Goal: Entertainment & Leisure: Browse casually

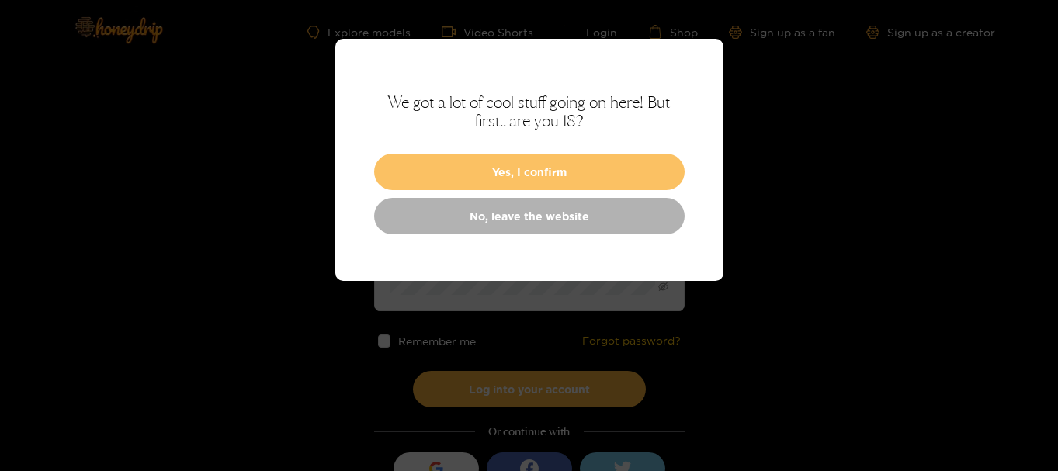
click at [547, 171] on button "Yes, I confirm" at bounding box center [529, 172] width 311 height 36
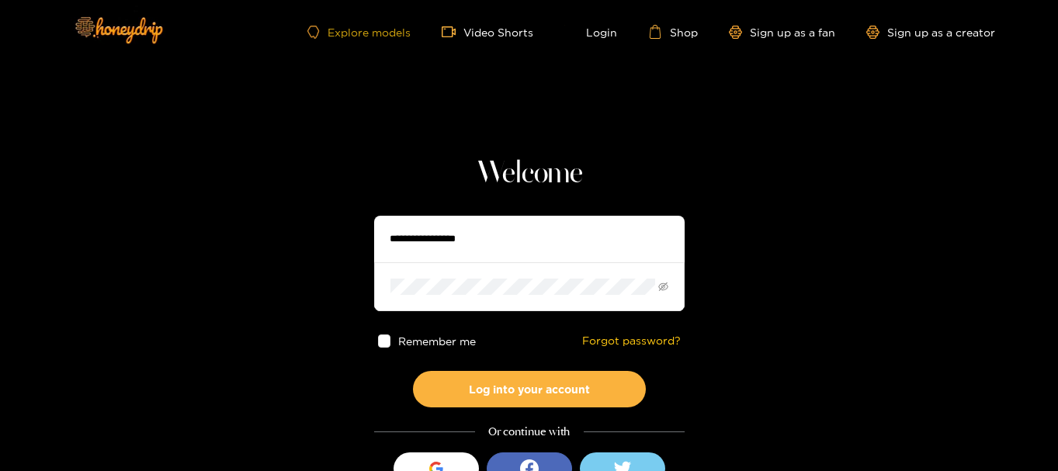
click at [367, 32] on link "Explore models" at bounding box center [358, 32] width 102 height 13
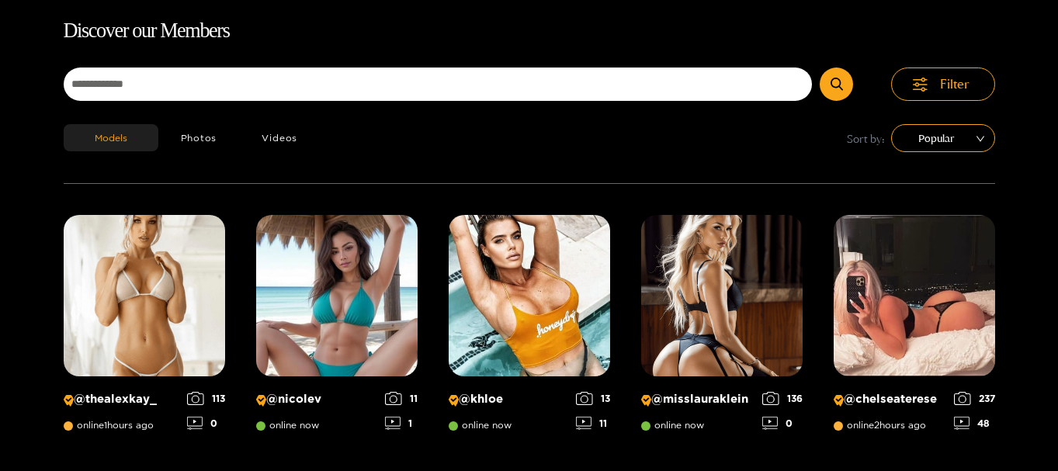
scroll to position [99, 0]
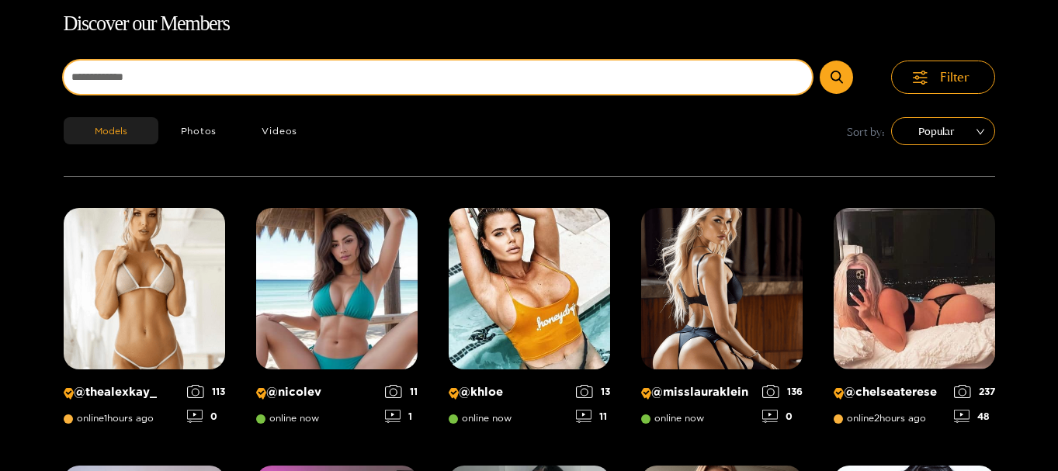
click at [481, 74] on input at bounding box center [438, 77] width 749 height 33
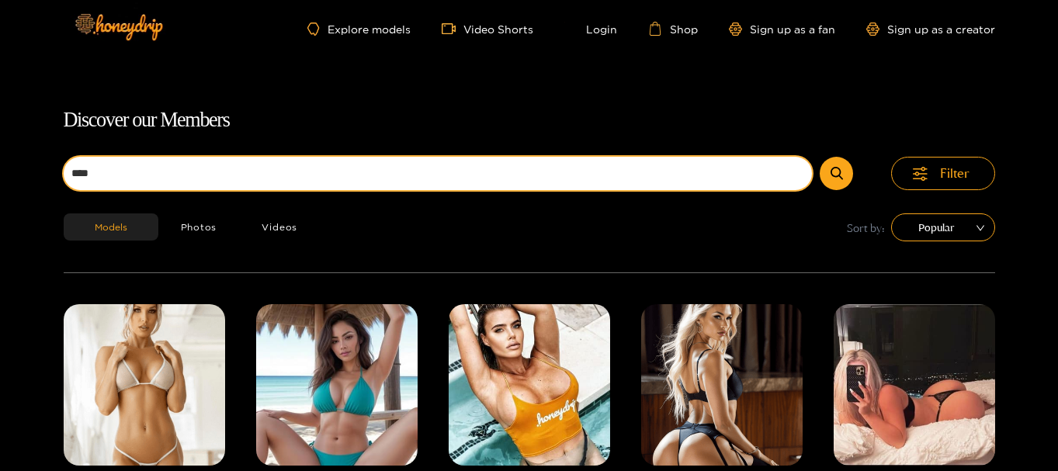
scroll to position [0, 0]
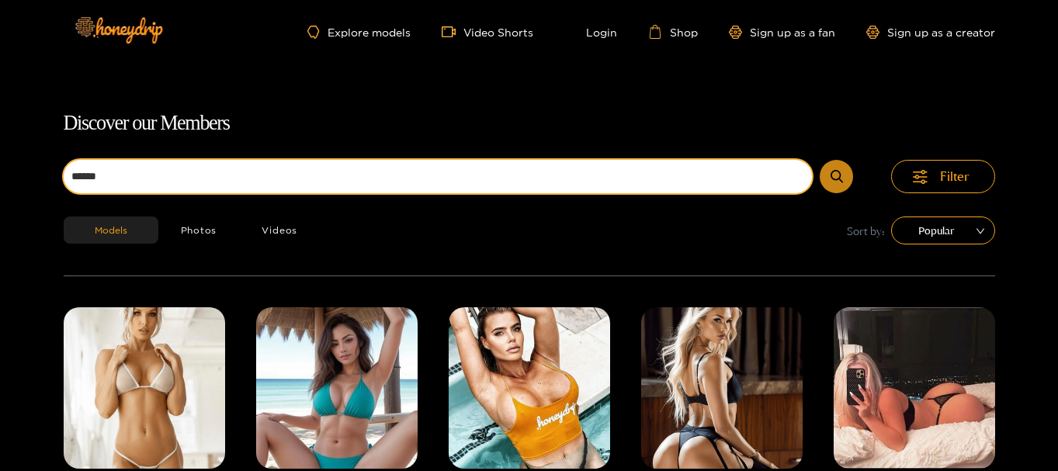
type input "******"
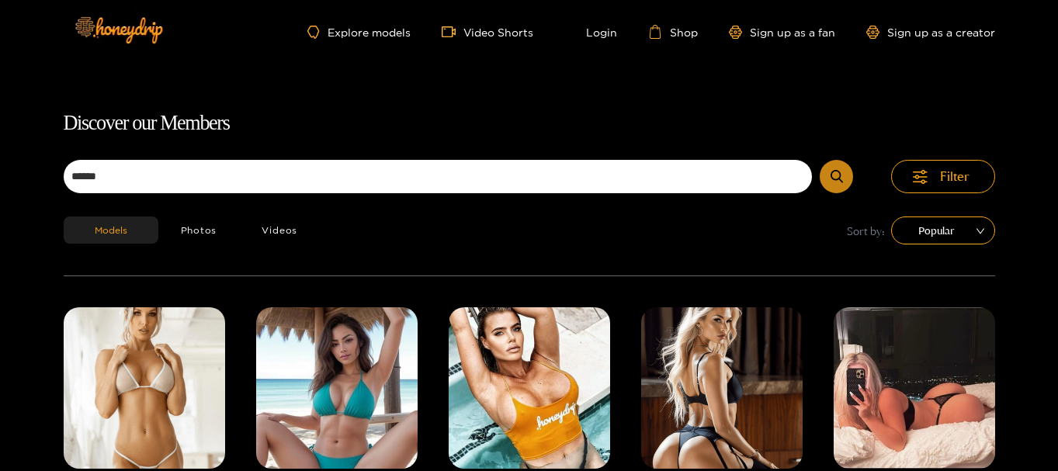
click at [831, 172] on icon "submit" at bounding box center [837, 176] width 12 height 13
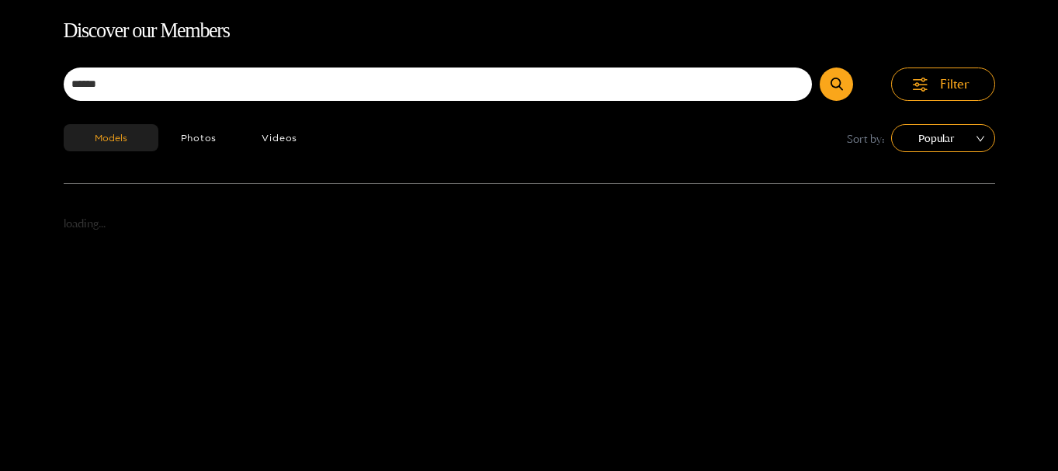
scroll to position [99, 0]
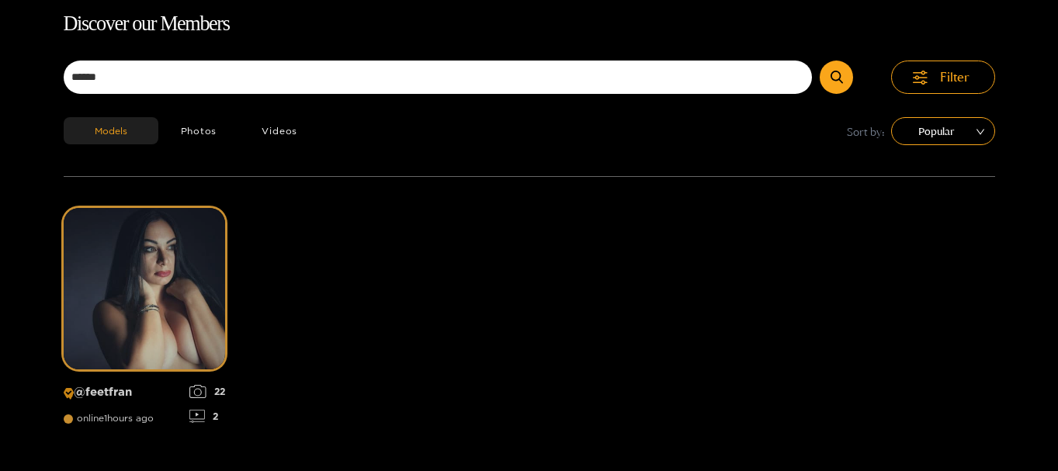
click at [197, 321] on img at bounding box center [144, 288] width 161 height 161
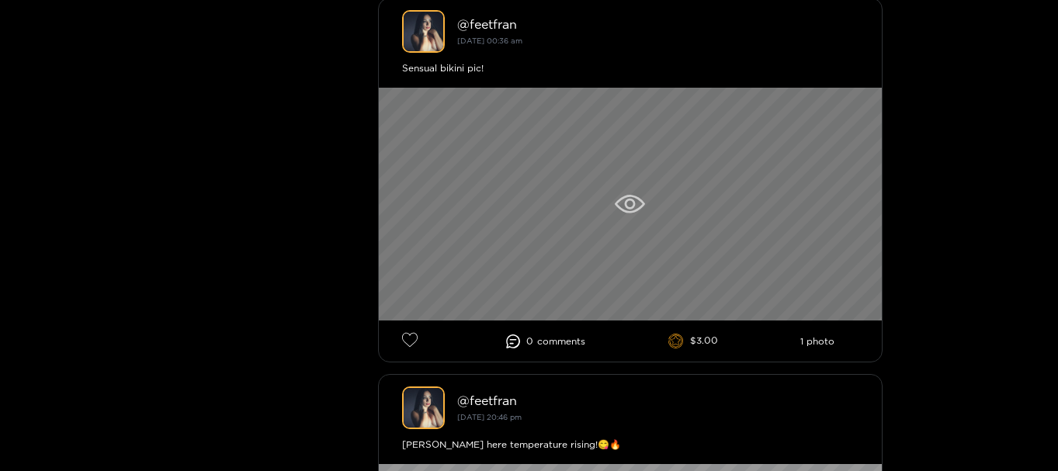
scroll to position [543, 0]
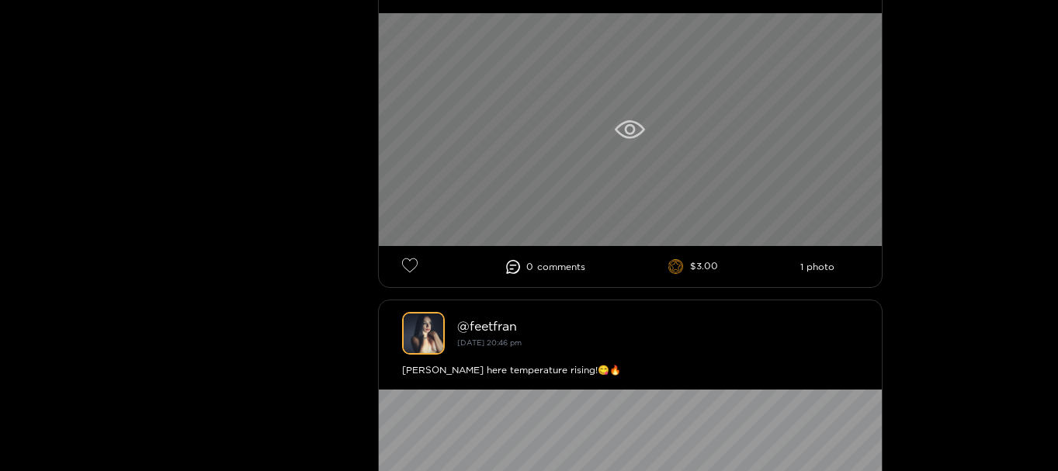
click at [630, 128] on icon at bounding box center [630, 129] width 30 height 19
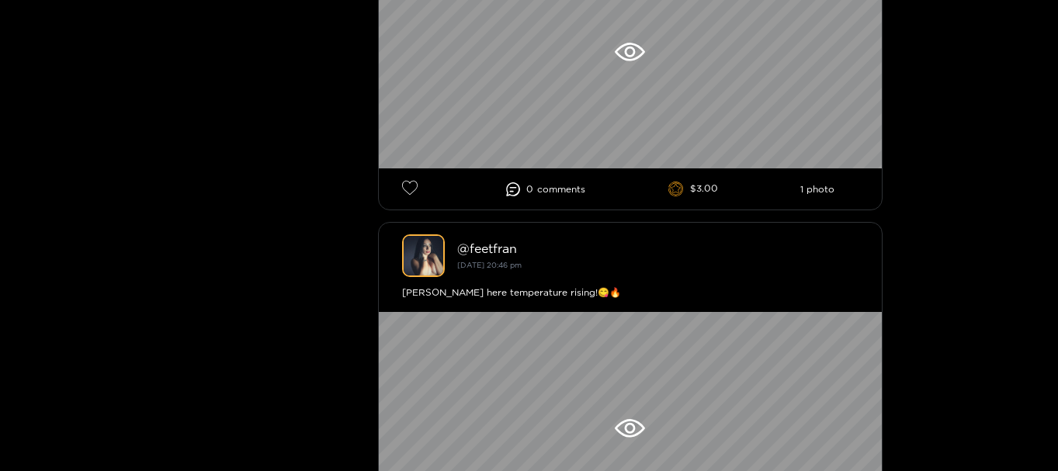
scroll to position [854, 0]
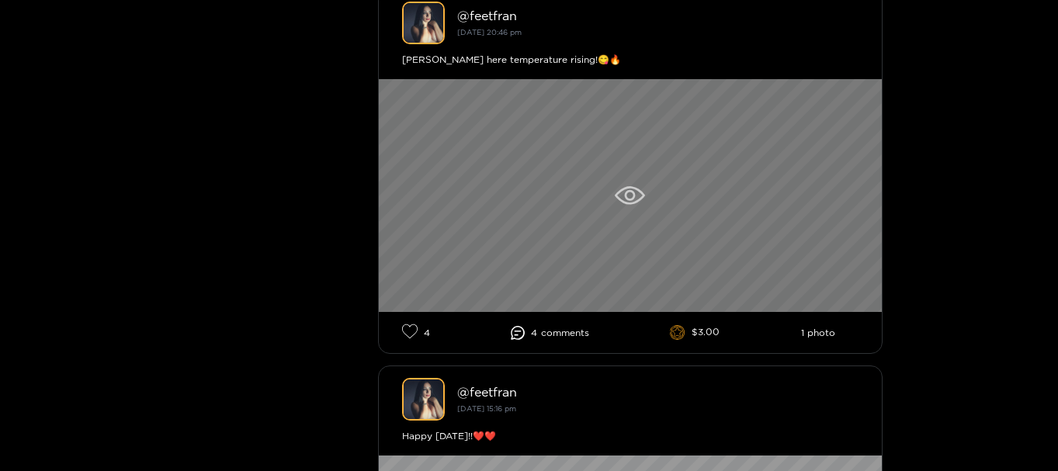
click at [627, 181] on div at bounding box center [630, 195] width 503 height 233
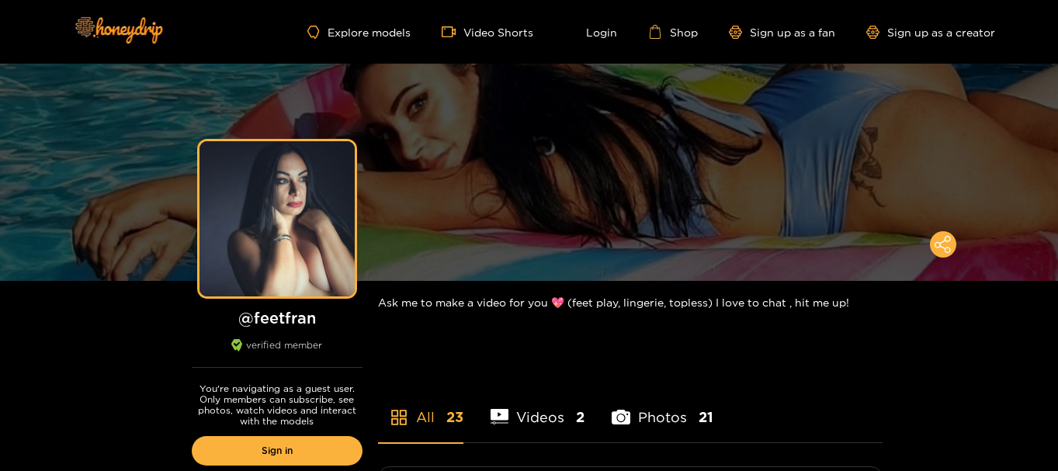
click at [531, 430] on li "Videos 2" at bounding box center [538, 408] width 95 height 70
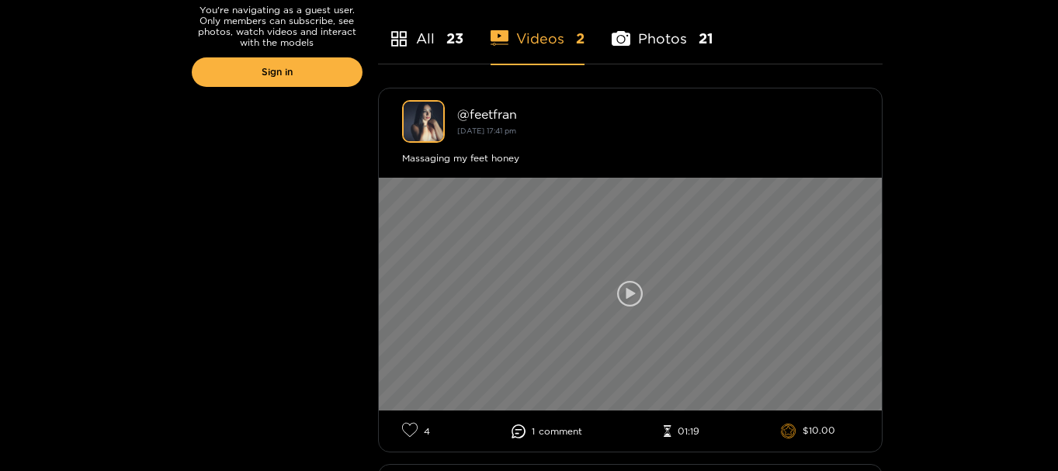
scroll to position [466, 0]
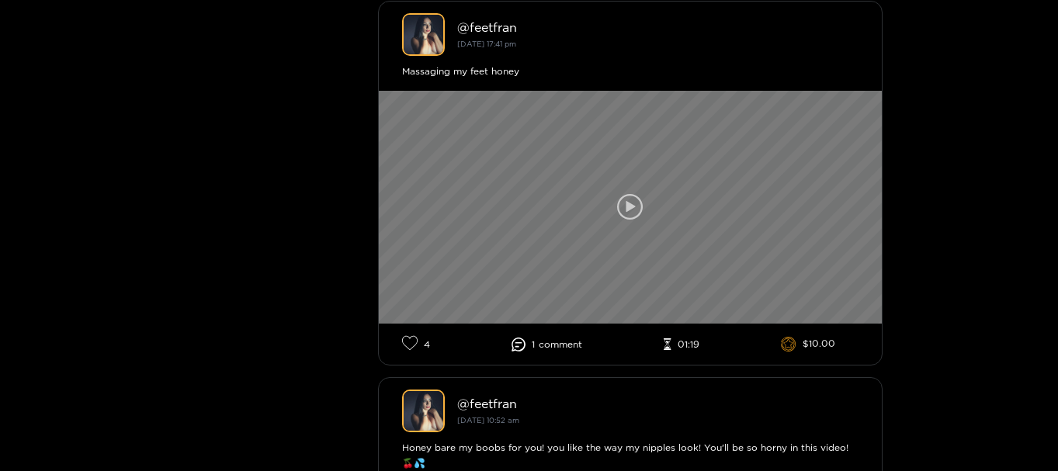
click at [681, 247] on div at bounding box center [630, 207] width 503 height 233
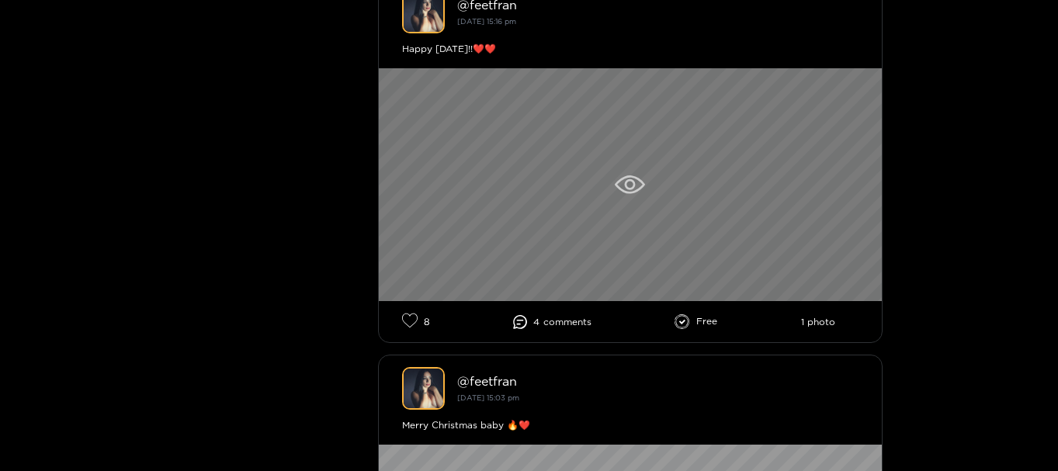
scroll to position [1165, 0]
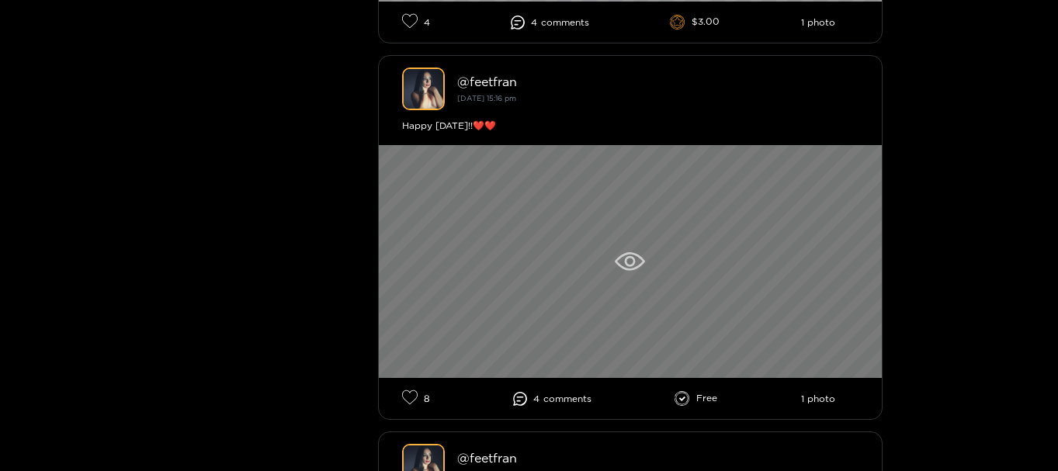
click at [653, 278] on div at bounding box center [630, 261] width 503 height 233
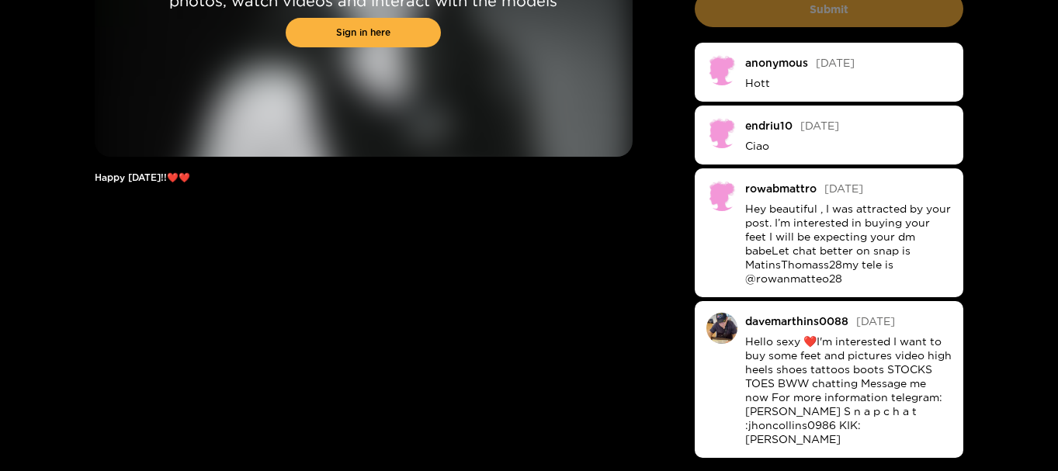
scroll to position [233, 0]
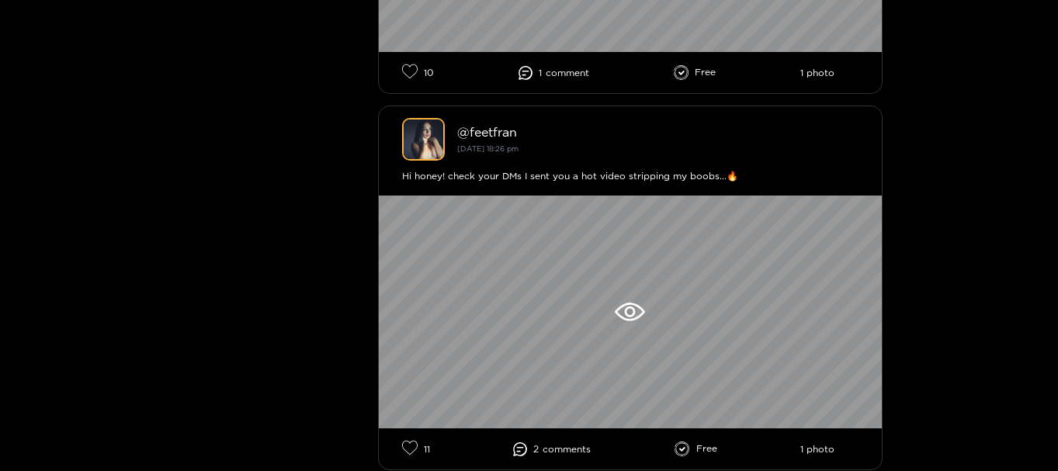
scroll to position [2252, 0]
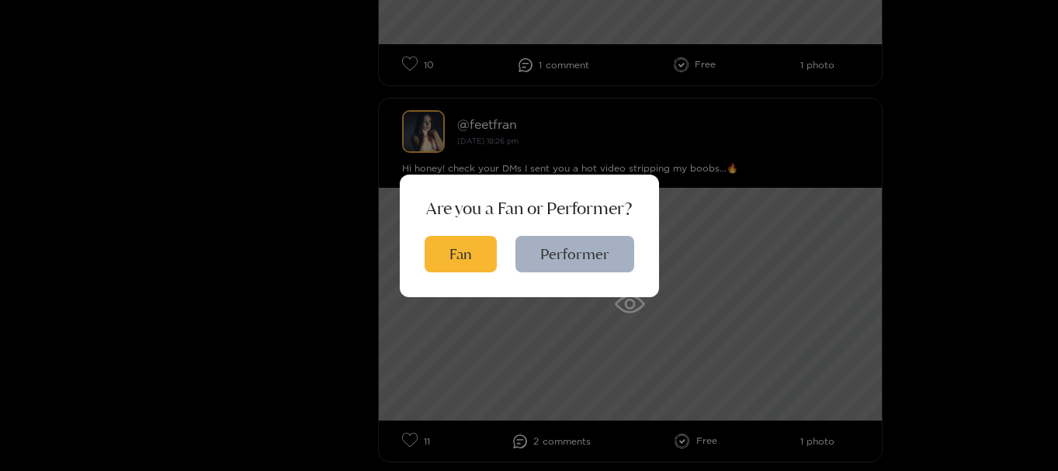
click at [884, 264] on div "Are you a Fan or Performer? Fan Performer" at bounding box center [529, 235] width 1058 height 471
click at [453, 257] on button "Fan" at bounding box center [461, 254] width 72 height 36
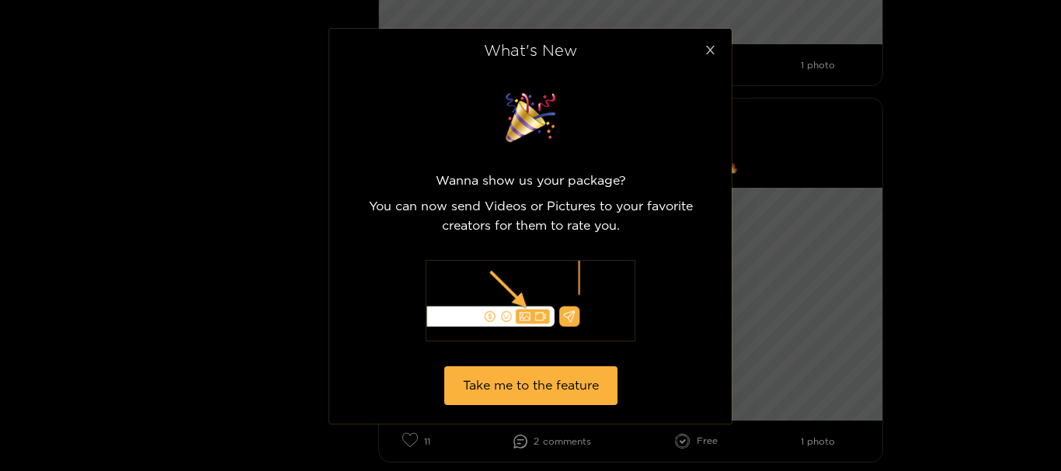
click at [706, 50] on icon "close" at bounding box center [710, 50] width 12 height 12
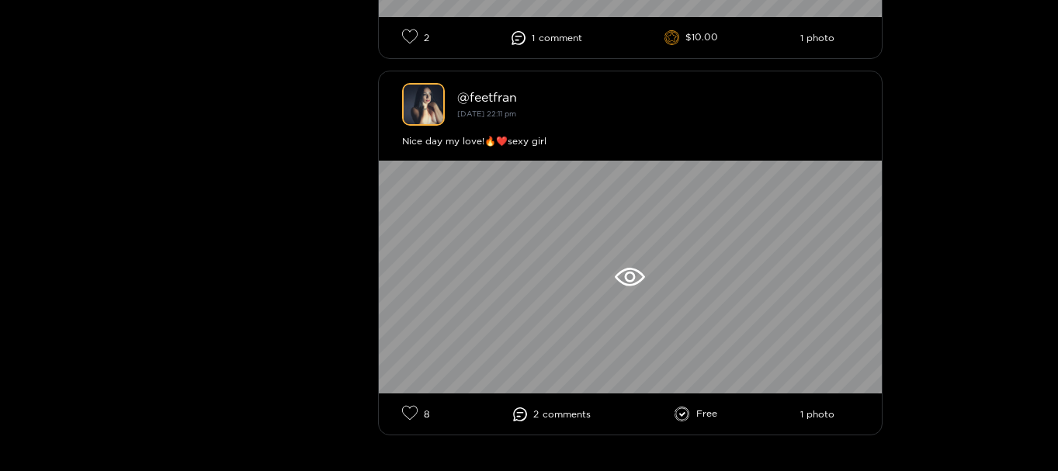
scroll to position [8851, 0]
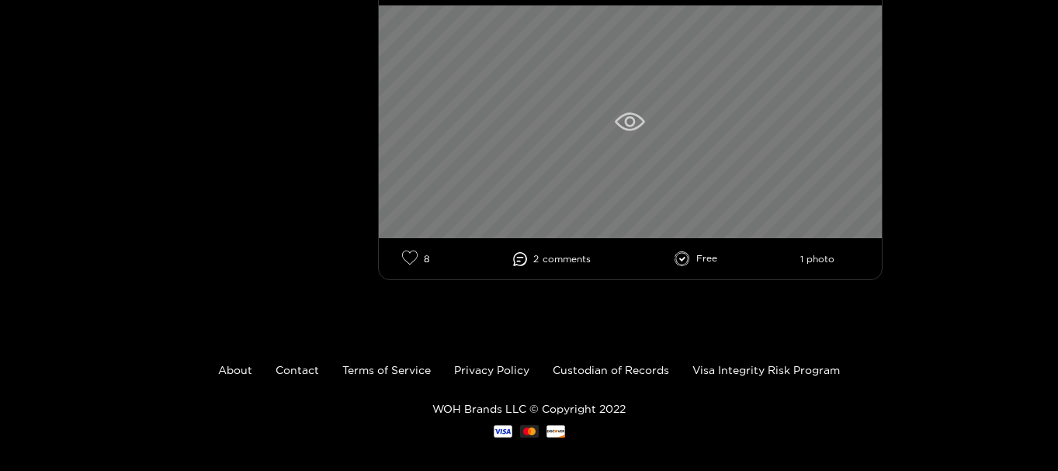
click at [640, 136] on div at bounding box center [630, 121] width 503 height 233
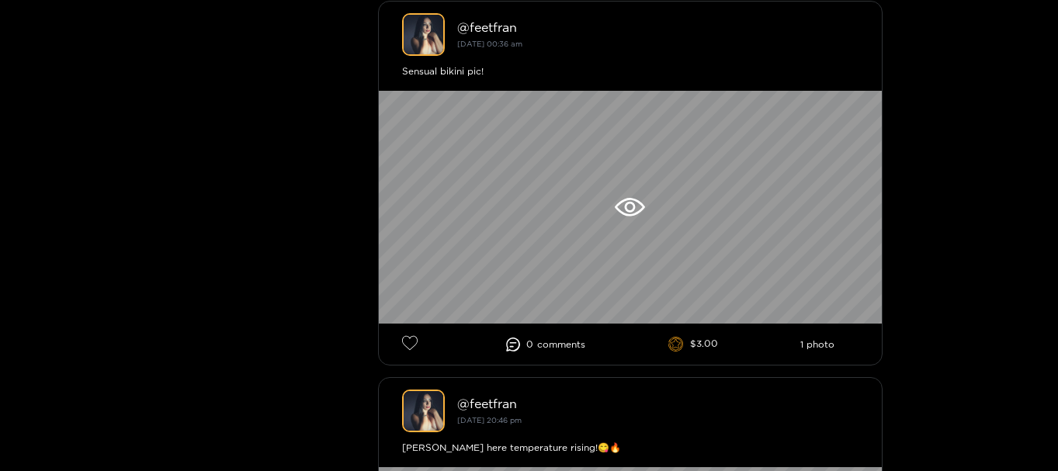
scroll to position [776, 0]
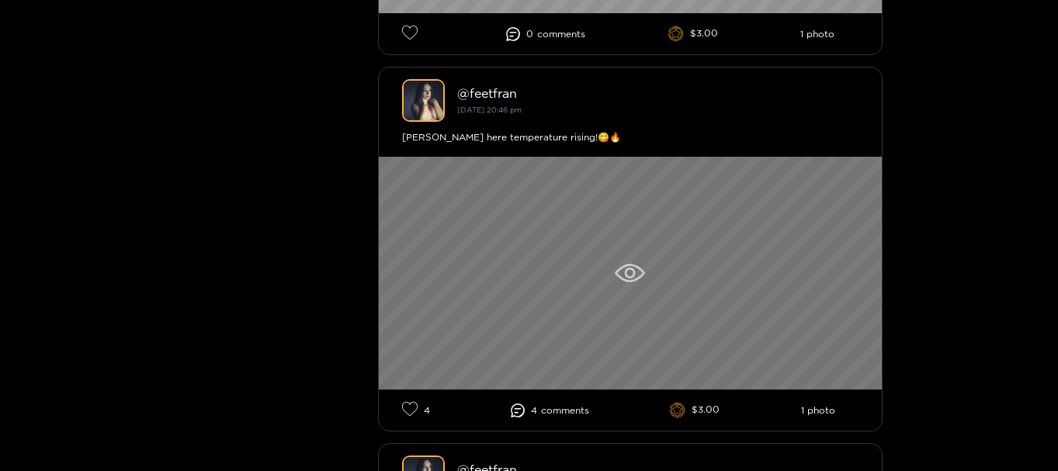
click at [622, 260] on div at bounding box center [630, 273] width 503 height 233
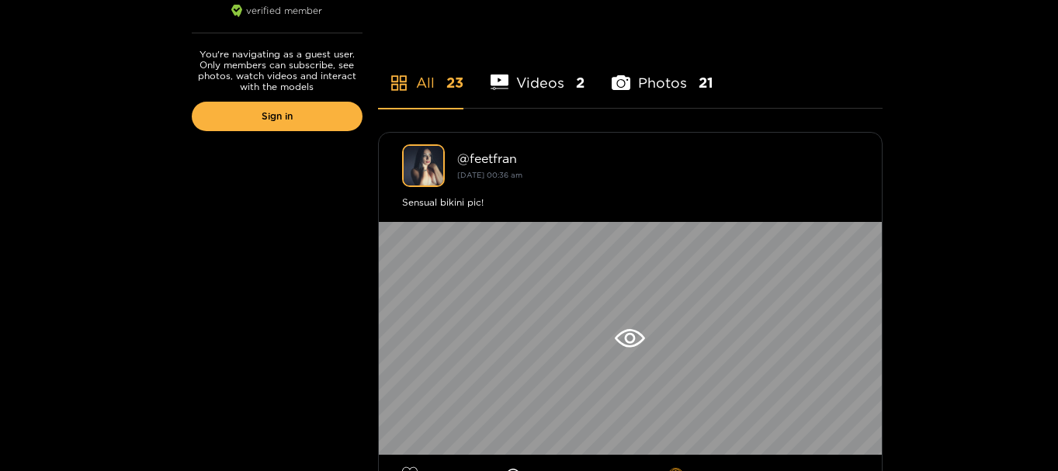
scroll to position [311, 0]
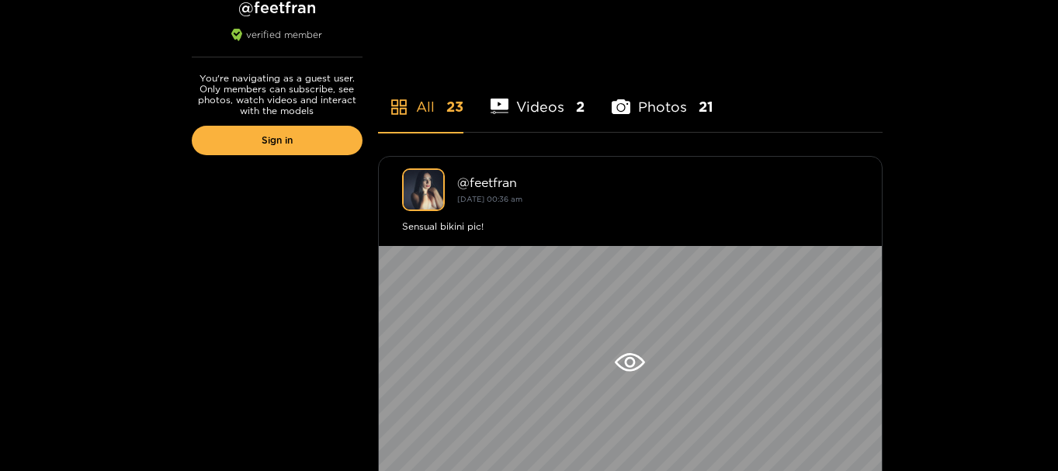
click at [673, 108] on li "Photos 21" at bounding box center [663, 97] width 102 height 70
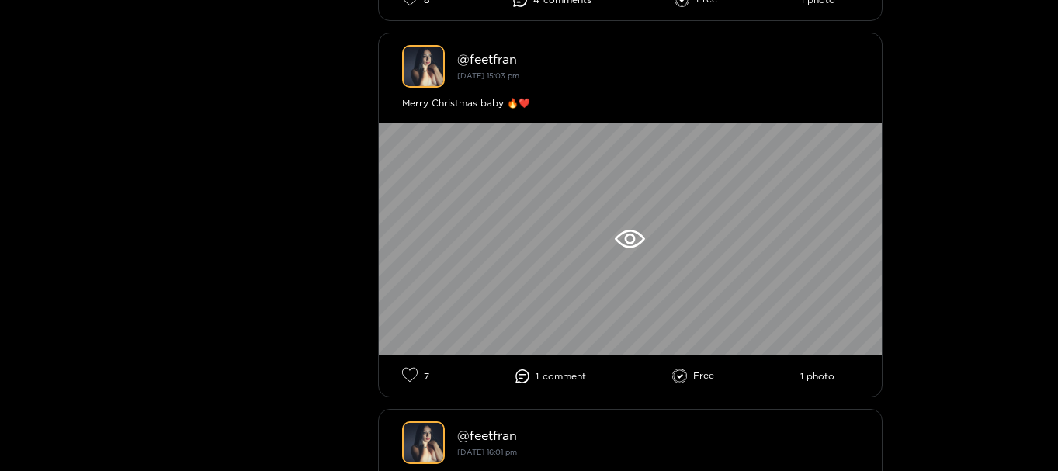
scroll to position [1708, 0]
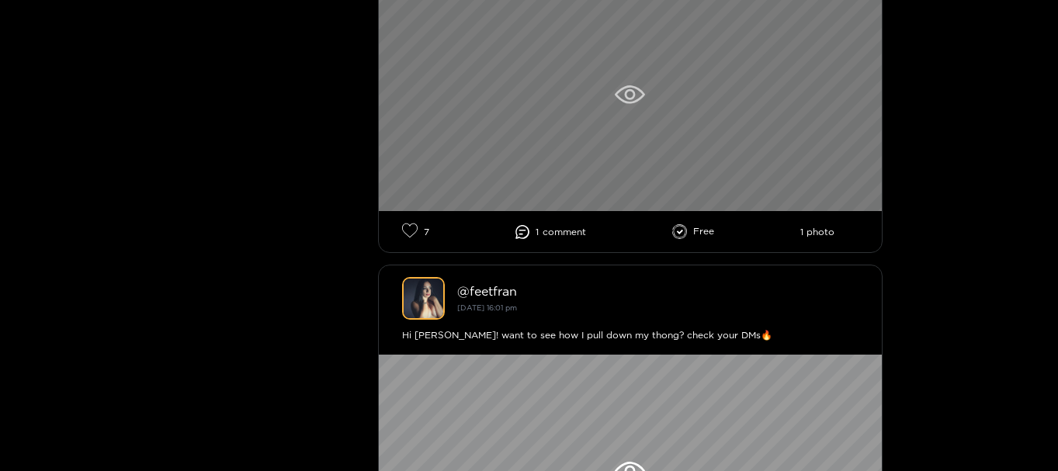
click at [623, 132] on div at bounding box center [630, 94] width 503 height 233
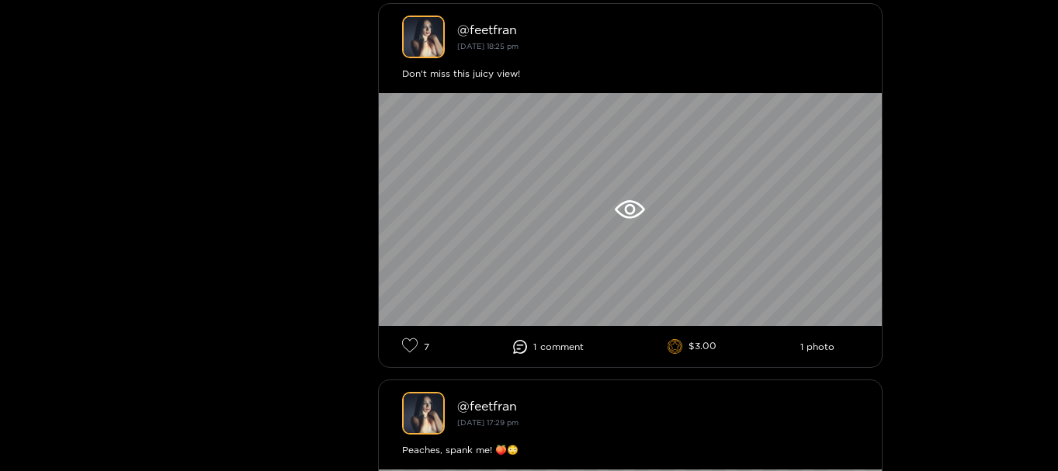
scroll to position [4373, 0]
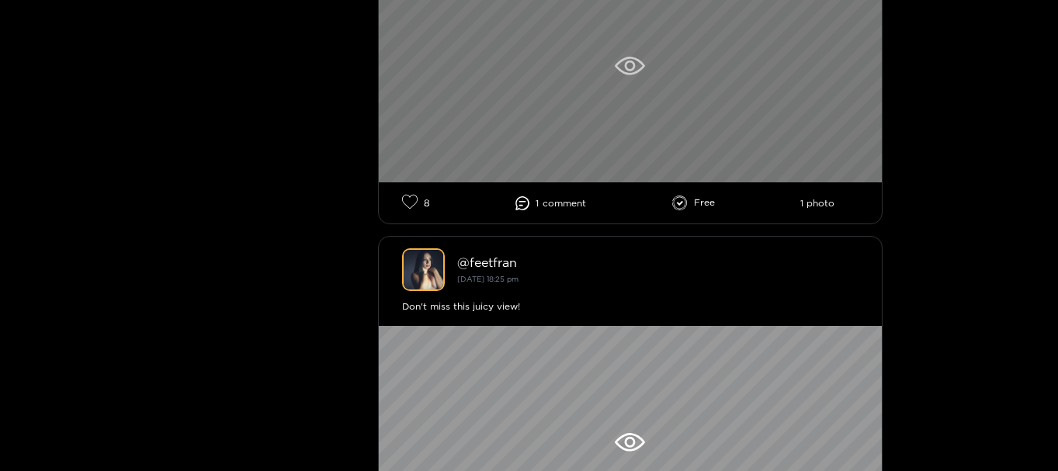
click at [724, 111] on div at bounding box center [630, 66] width 503 height 233
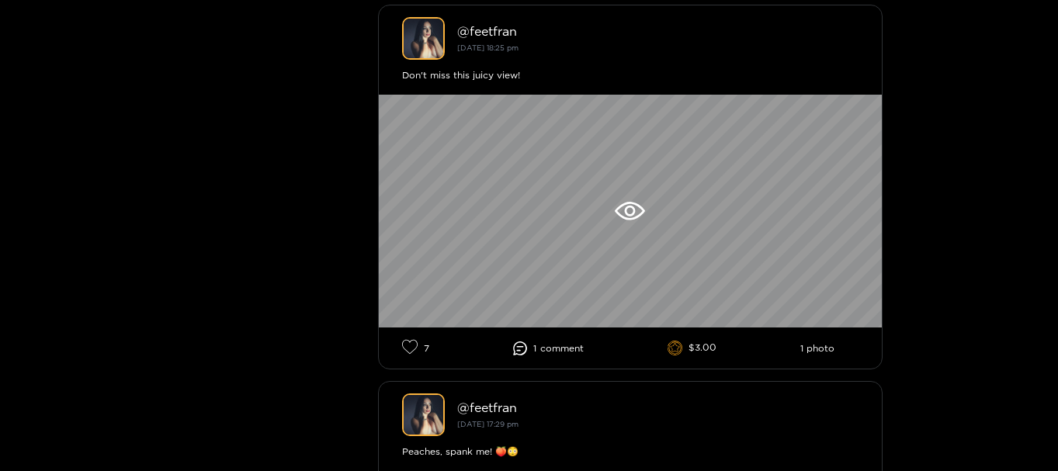
scroll to position [4736, 0]
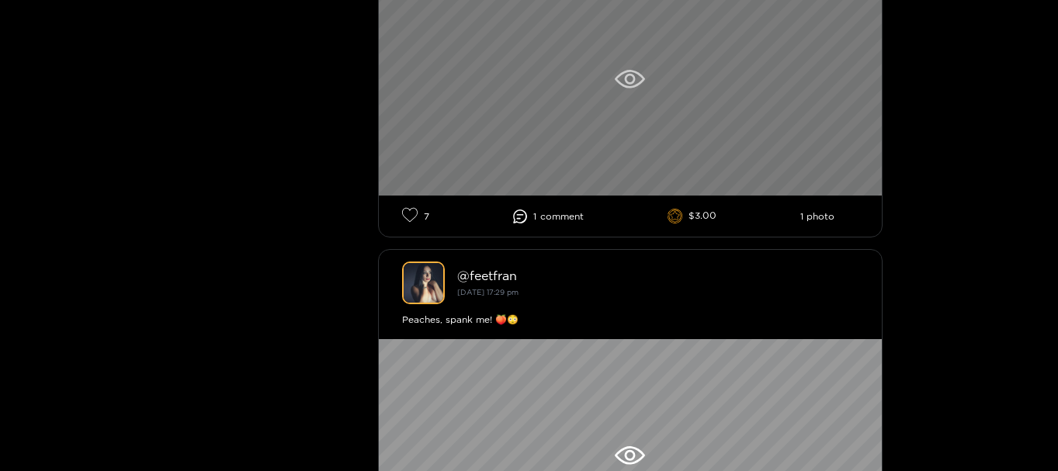
click at [647, 69] on div at bounding box center [630, 79] width 503 height 233
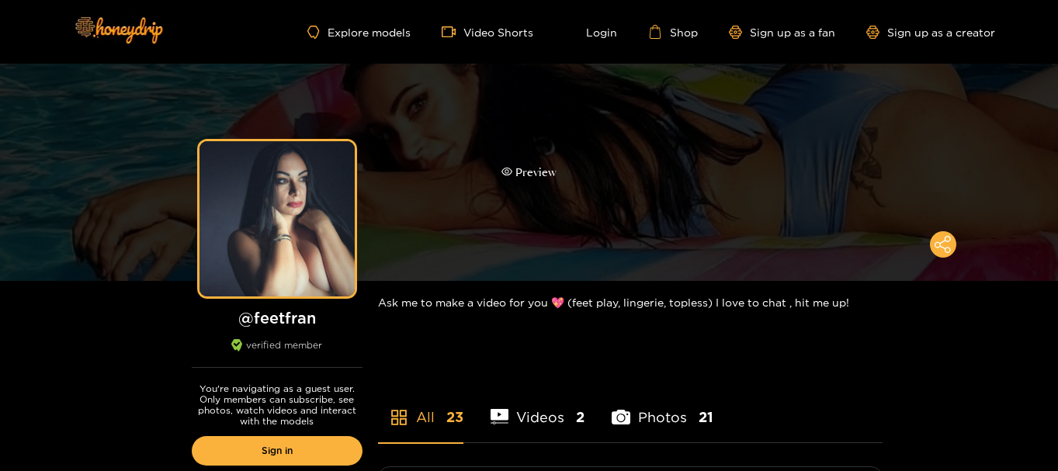
click at [612, 155] on div "Preview" at bounding box center [529, 172] width 1058 height 217
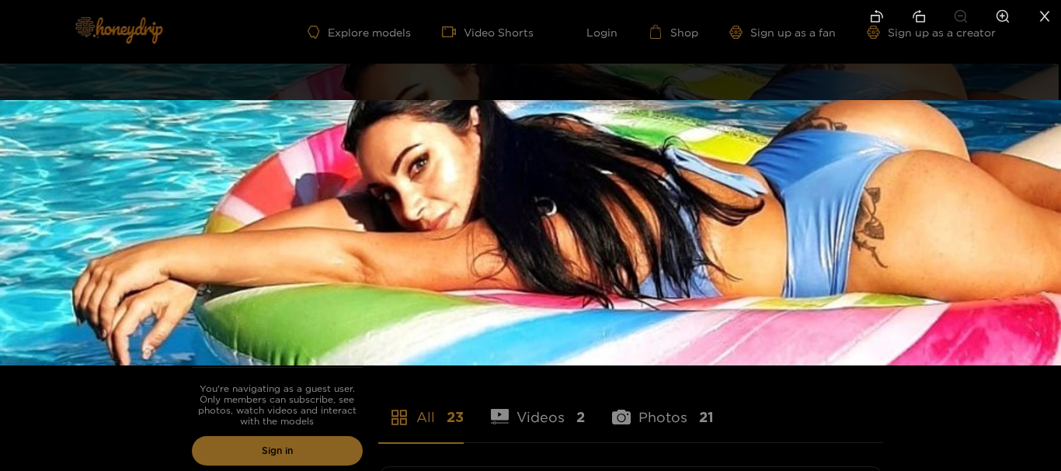
click at [859, 418] on div at bounding box center [530, 235] width 1061 height 471
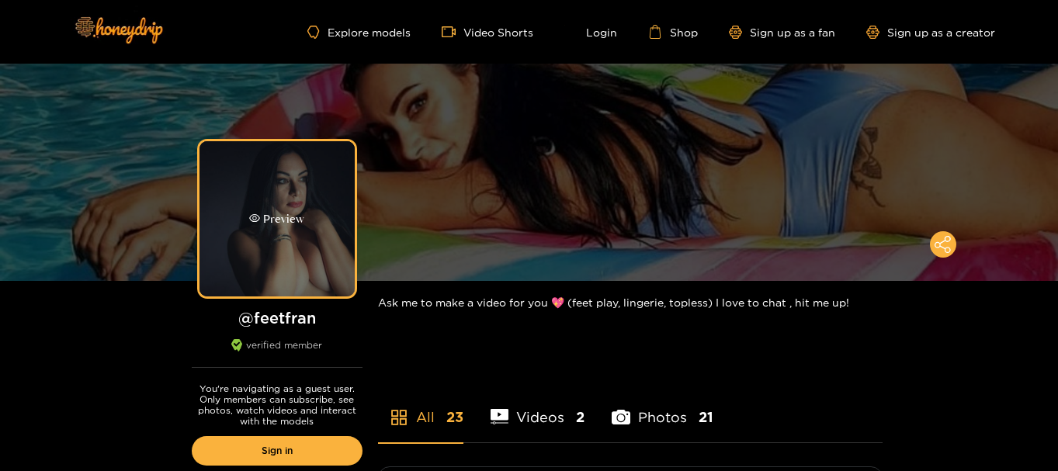
click at [287, 250] on div "Preview" at bounding box center [277, 218] width 155 height 155
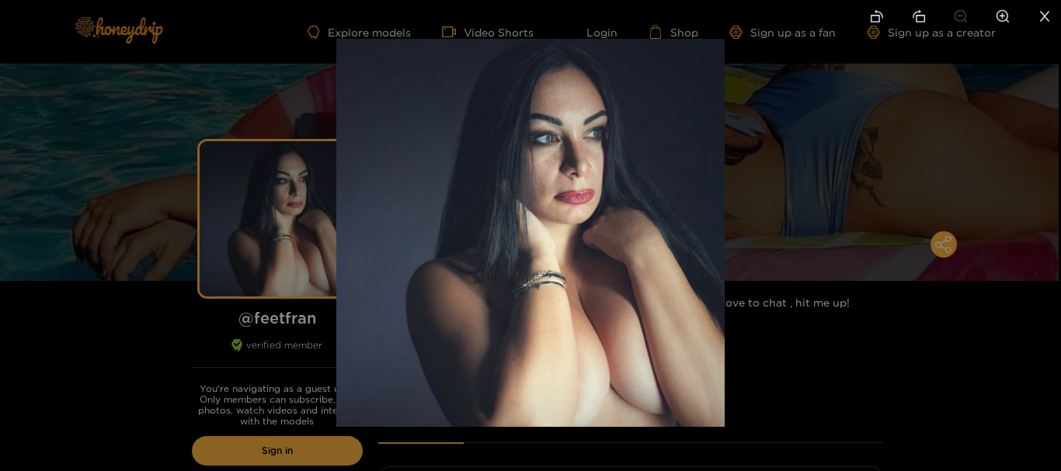
click at [885, 347] on div at bounding box center [530, 235] width 1061 height 471
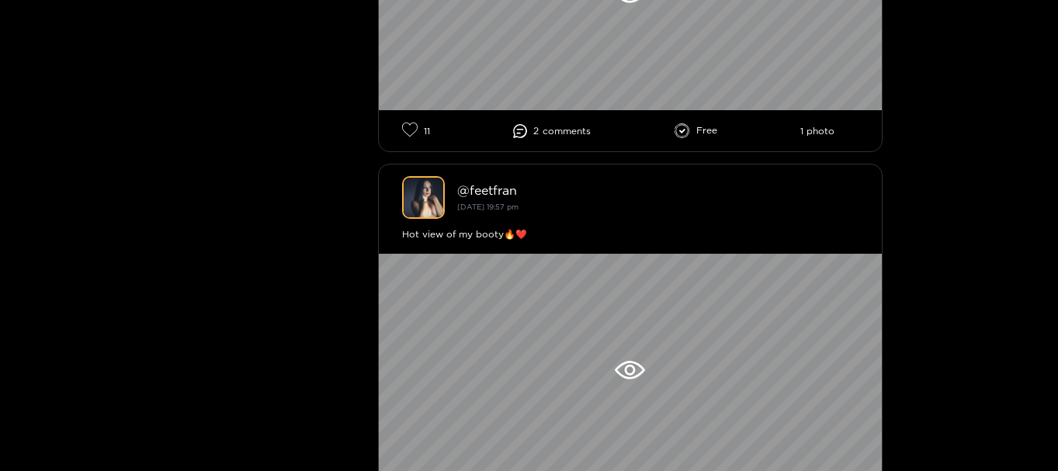
scroll to position [2795, 0]
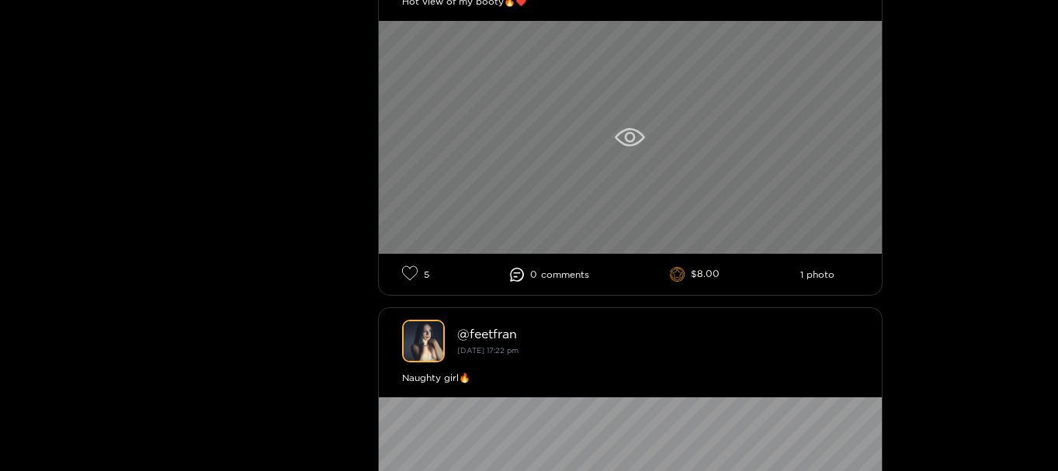
click at [602, 149] on div at bounding box center [630, 137] width 503 height 233
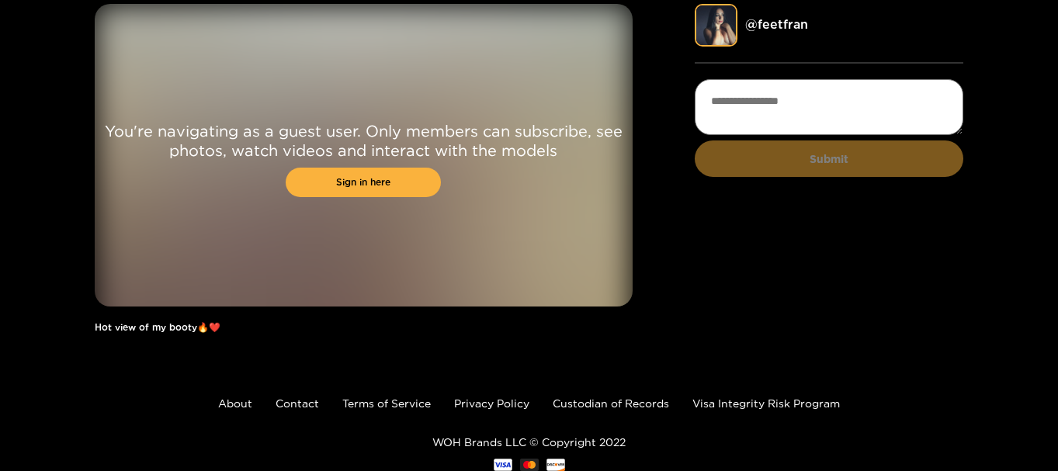
scroll to position [106, 0]
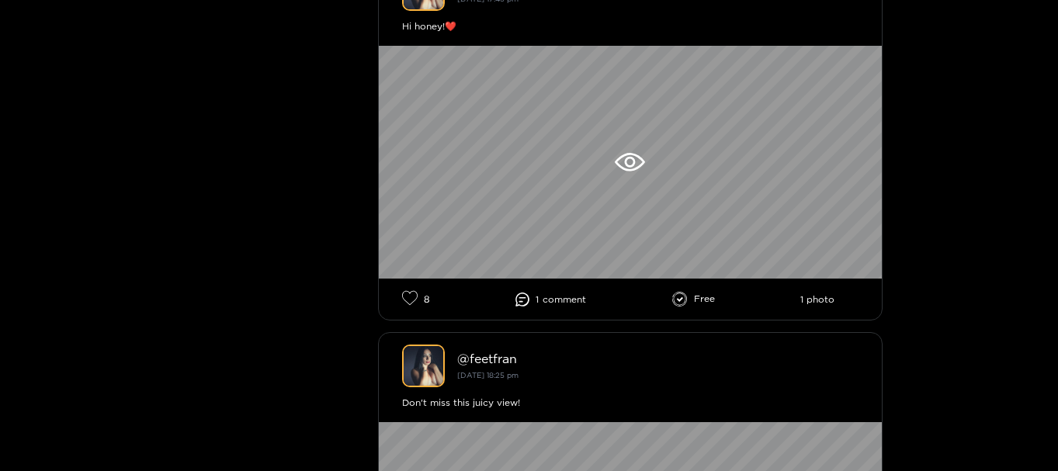
scroll to position [4426, 0]
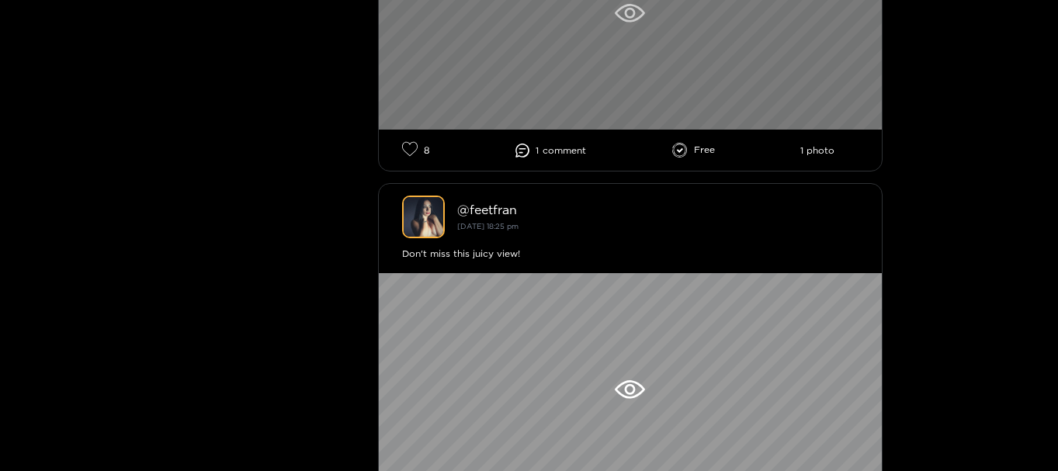
click at [609, 60] on div at bounding box center [630, 13] width 503 height 233
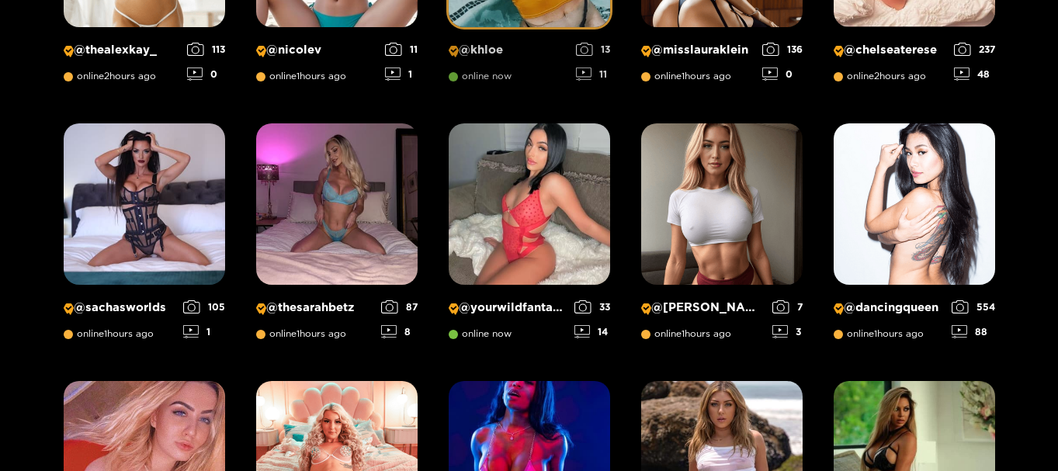
scroll to position [621, 0]
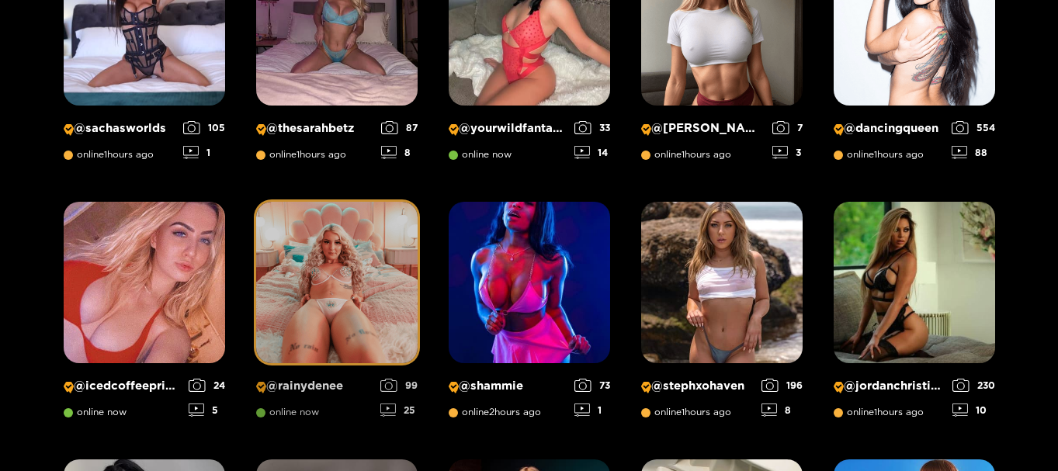
click at [323, 307] on img at bounding box center [336, 282] width 161 height 161
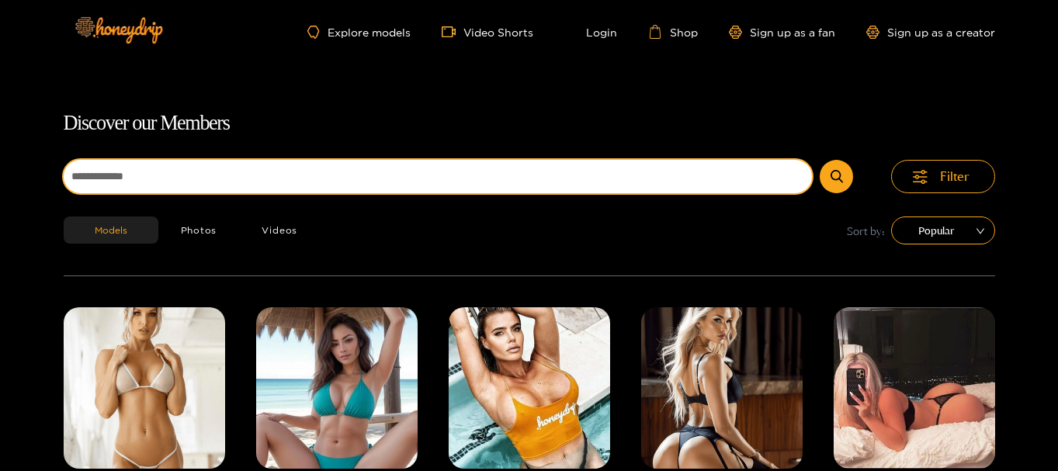
click at [175, 163] on input at bounding box center [438, 176] width 749 height 33
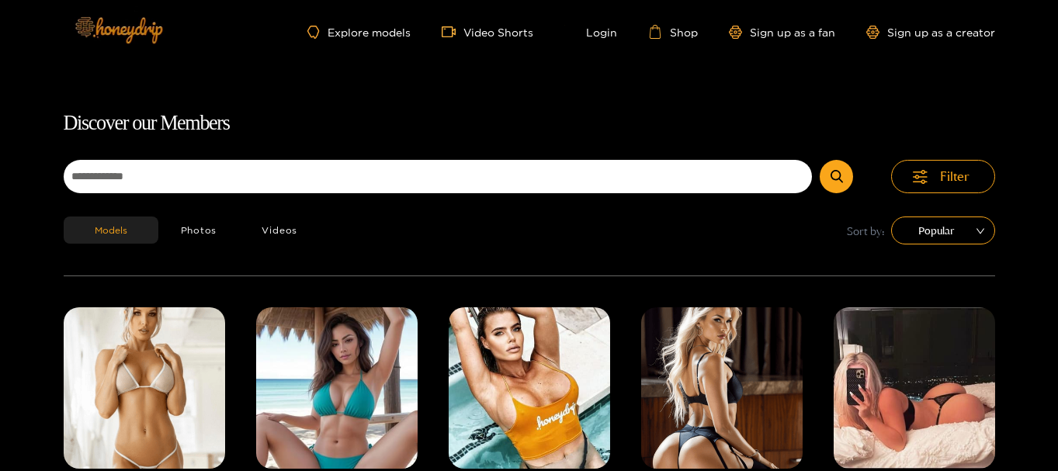
click at [144, 36] on img at bounding box center [118, 29] width 109 height 65
click at [145, 36] on img at bounding box center [118, 29] width 109 height 65
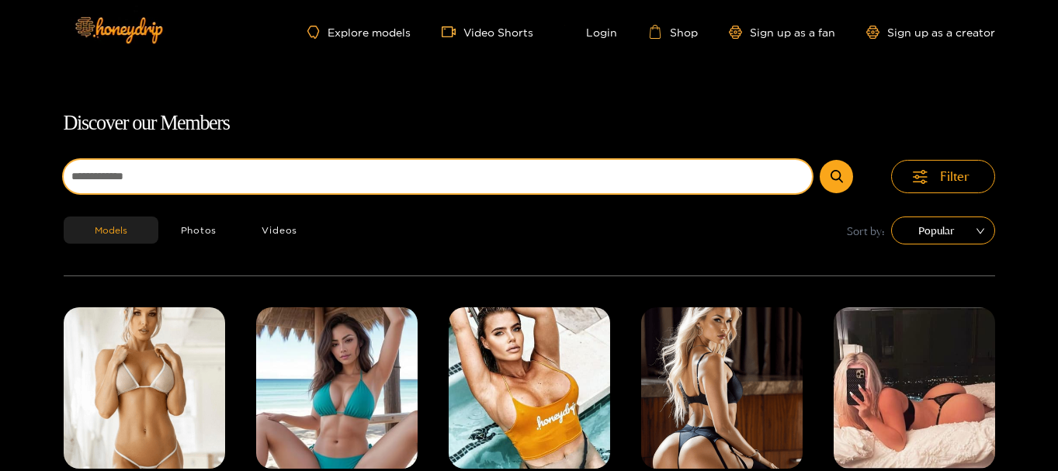
click at [428, 188] on input at bounding box center [438, 176] width 749 height 33
type input "**********"
click at [820, 160] on button "submit" at bounding box center [836, 176] width 33 height 33
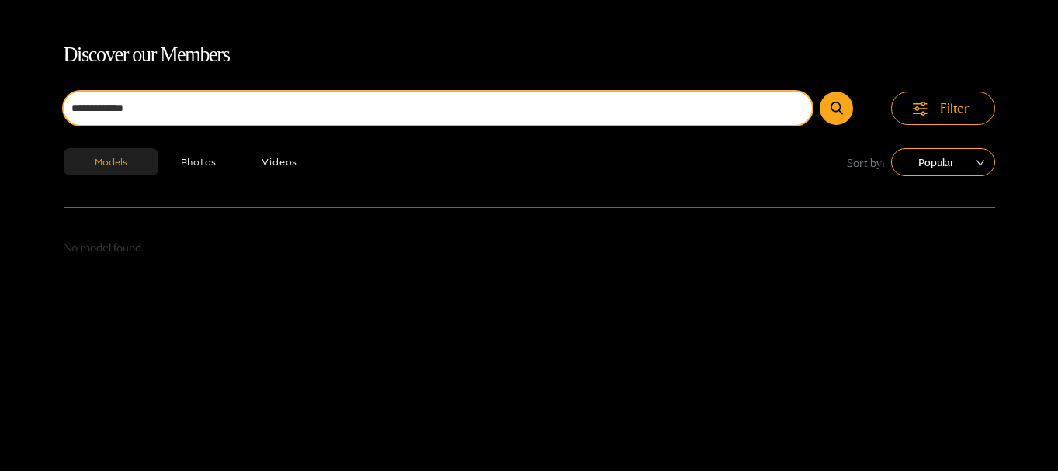
scroll to position [99, 0]
